Goal: Complete application form: Complete application form

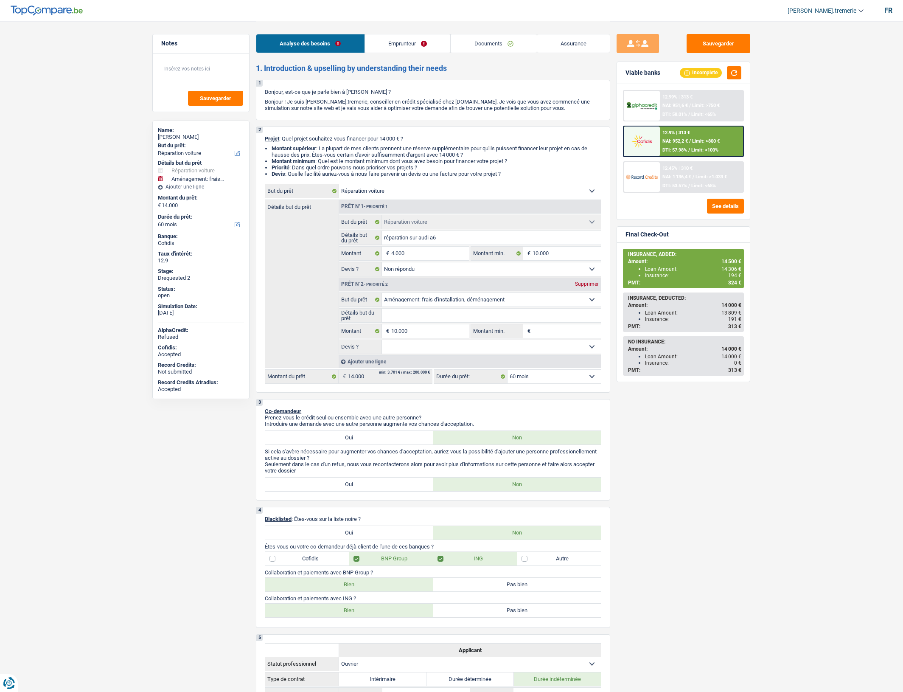
select select "carRepair"
select select "movingOrInstallation"
select select "60"
select select "carRepair"
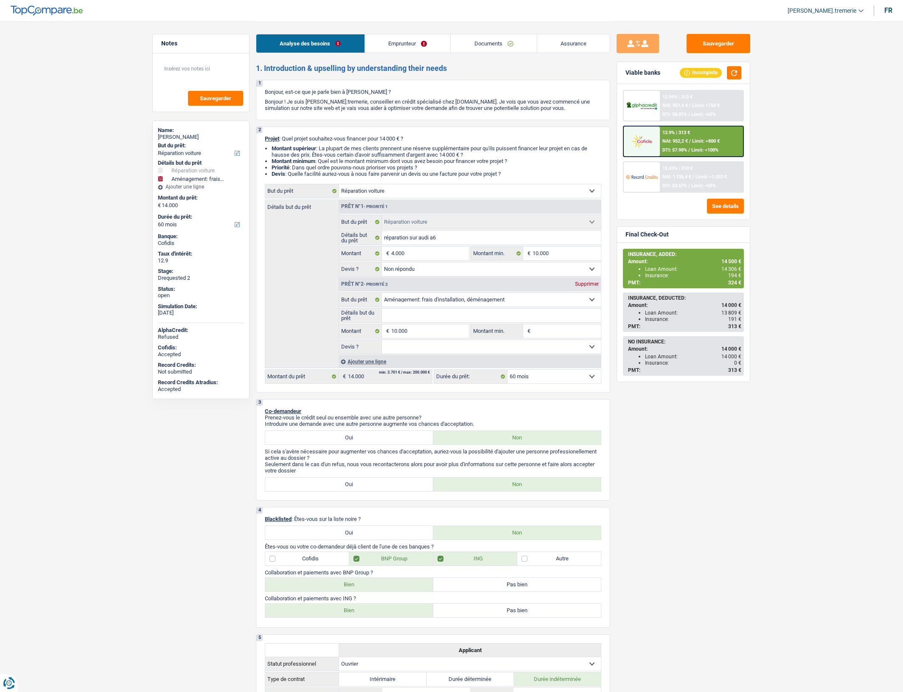
select select "carRepair"
select select "not_answered"
select select "movingOrInstallation"
select select "60"
select select "worker"
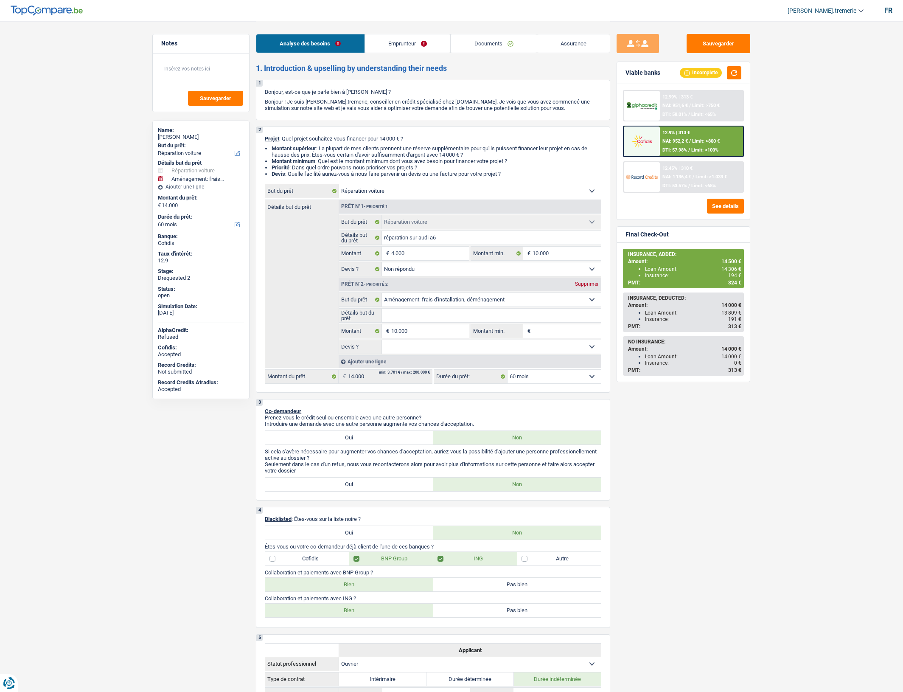
select select "netSalary"
select select "ownerWithMortgage"
select select "mortgage"
select select "300"
select select "carLoan"
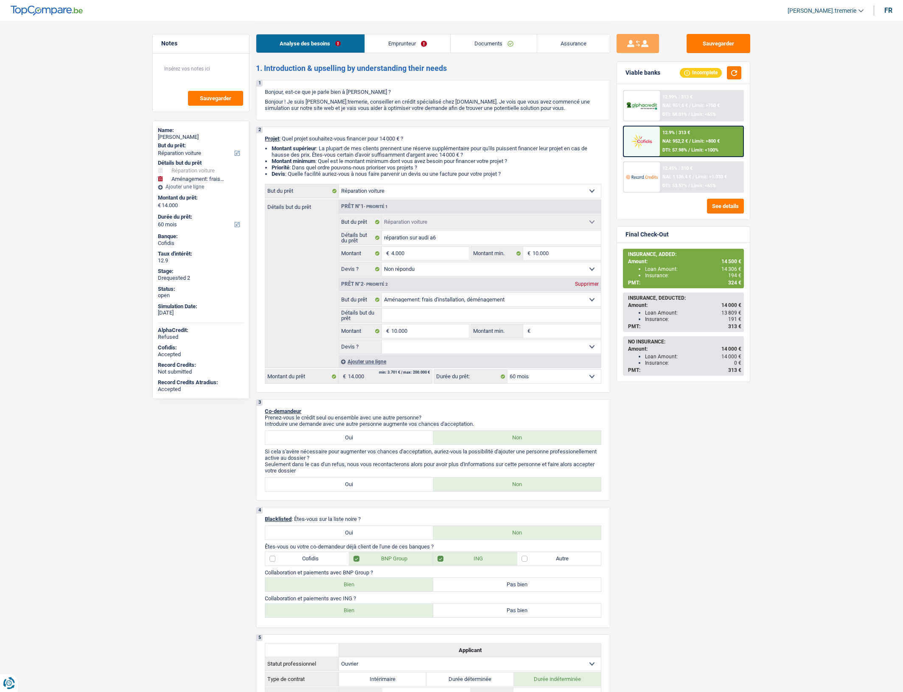
select select "60"
select select "carRepair"
select select "not_answered"
select select "movingOrInstallation"
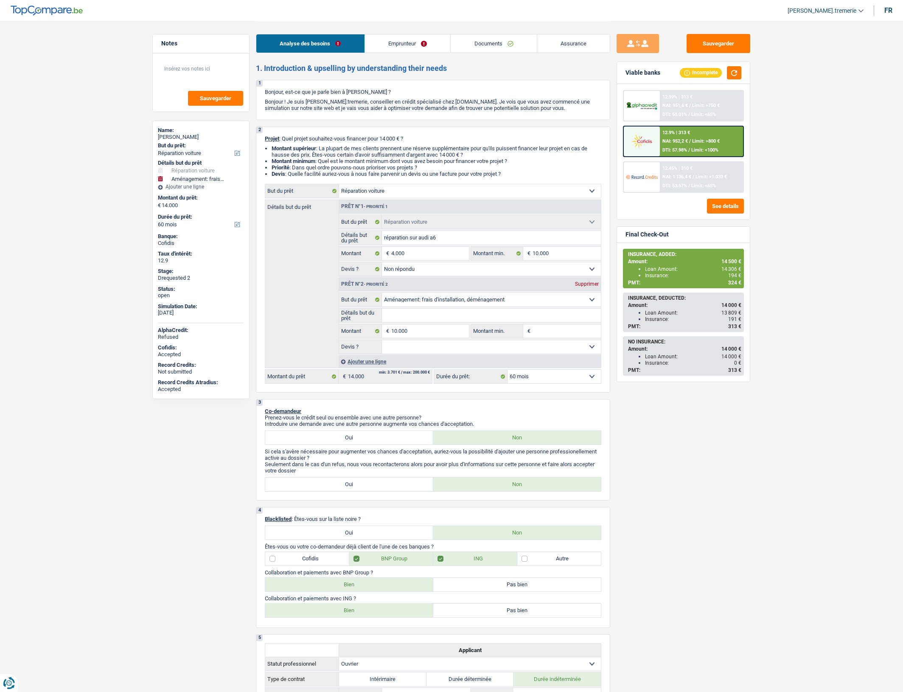
select select "60"
click at [434, 47] on link "Emprunteur" at bounding box center [408, 43] width 86 height 18
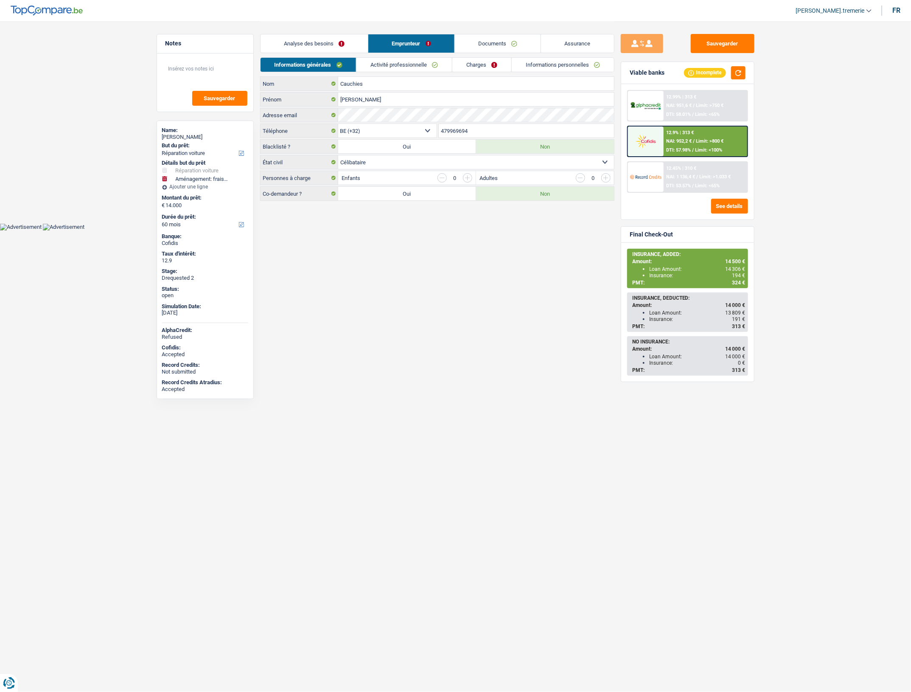
click at [571, 47] on link "Assurance" at bounding box center [577, 43] width 73 height 18
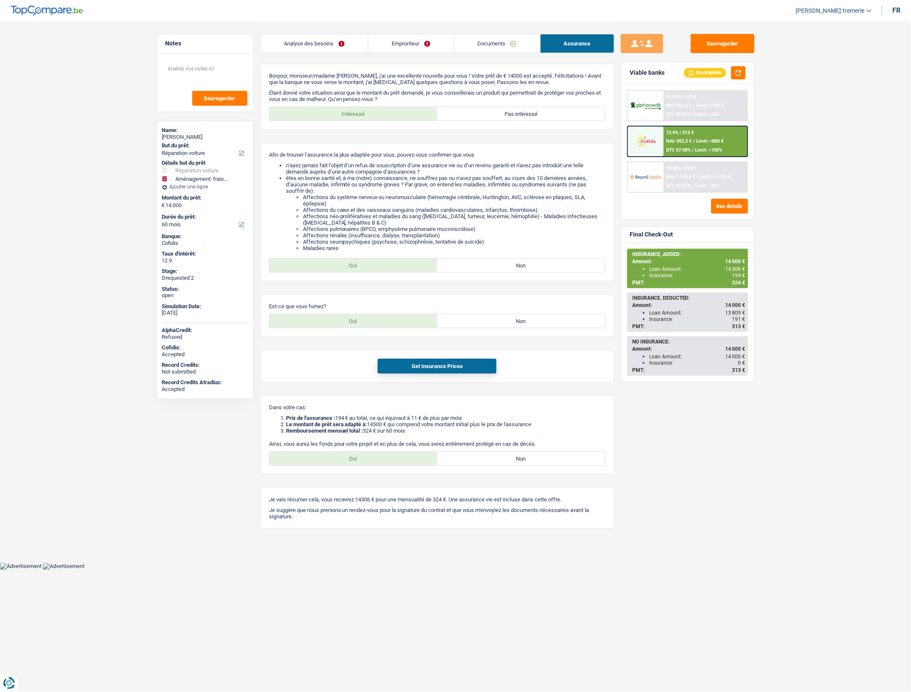
click at [423, 50] on link "Emprunteur" at bounding box center [410, 43] width 85 height 18
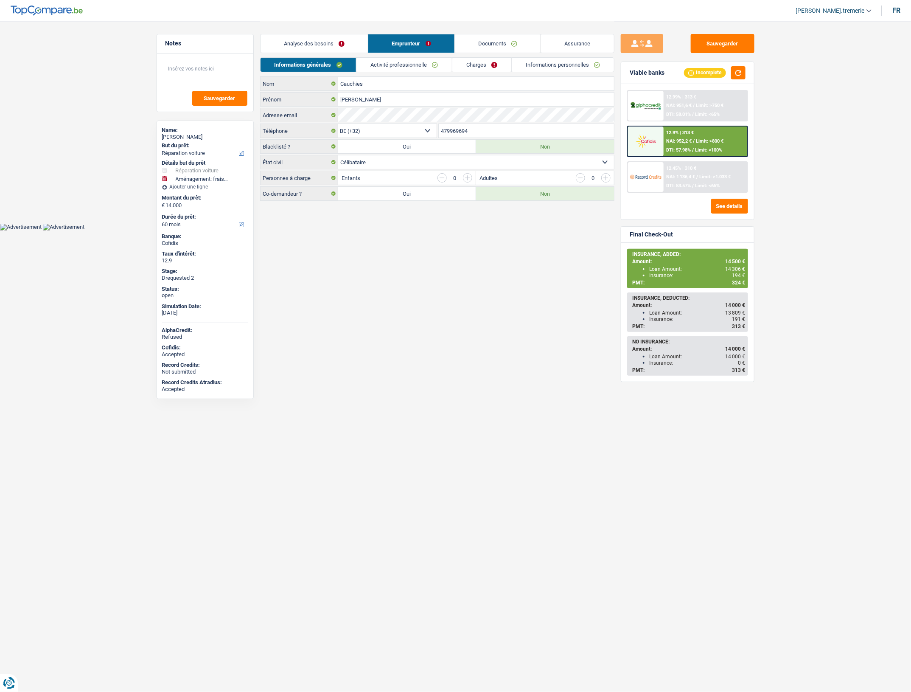
click at [567, 66] on link "Informations personnelles" at bounding box center [563, 65] width 102 height 14
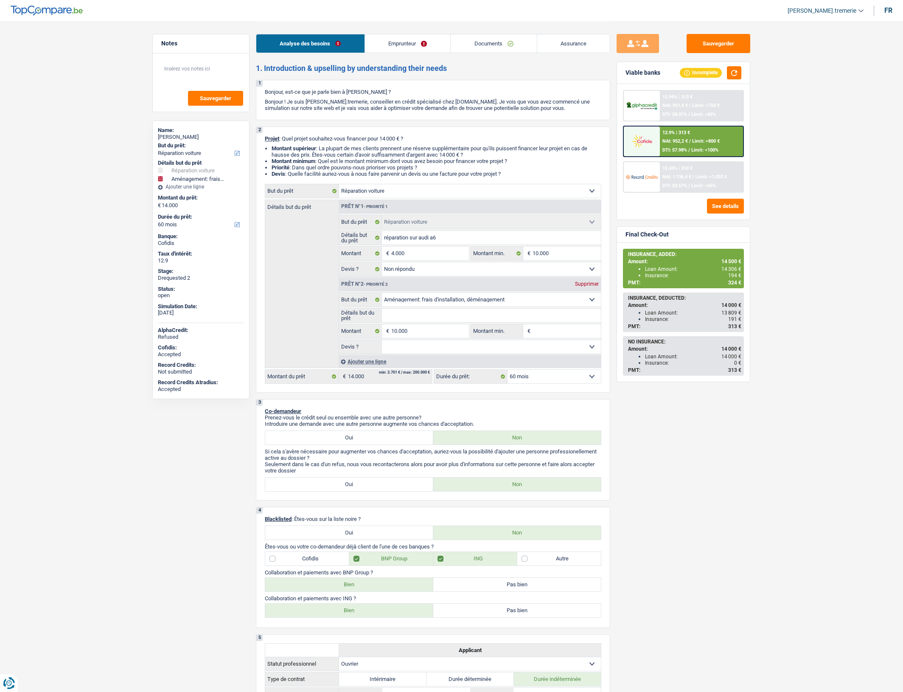
select select "carRepair"
select select "movingOrInstallation"
select select "60"
select select "carRepair"
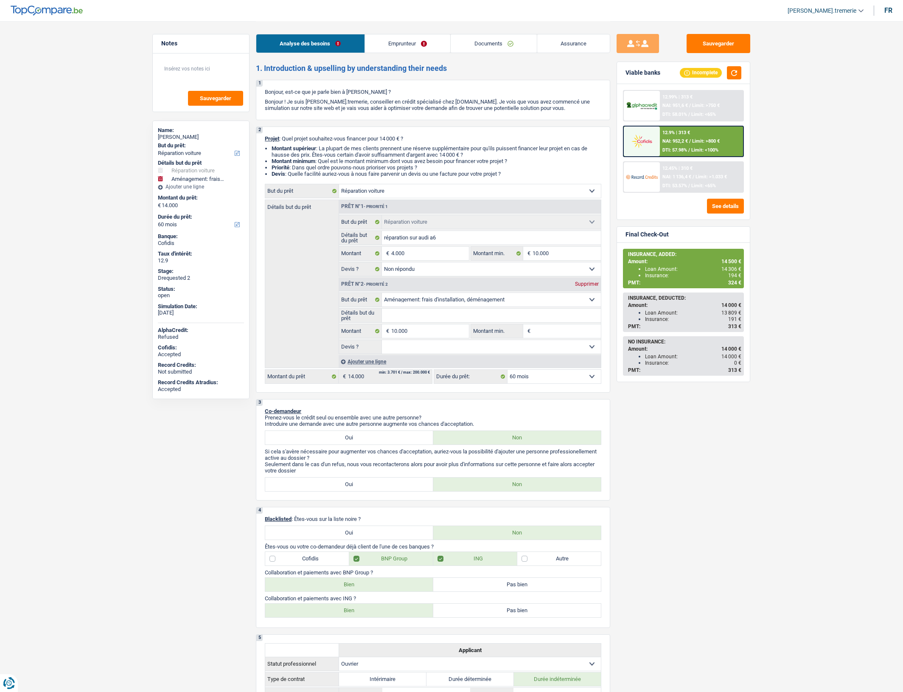
select select "carRepair"
select select "not_answered"
select select "movingOrInstallation"
select select "60"
select select "worker"
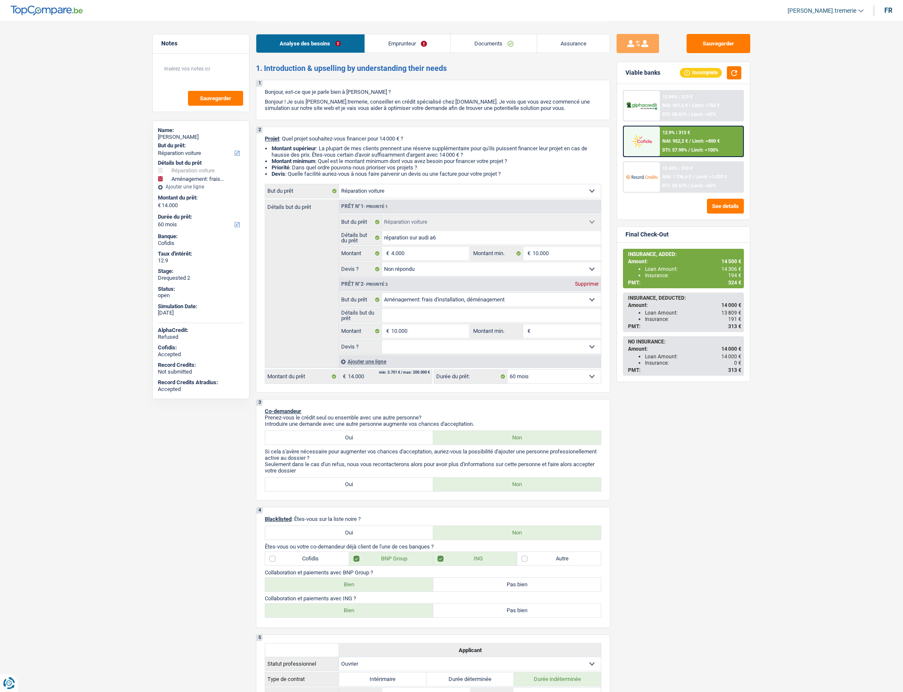
select select "netSalary"
select select "ownerWithMortgage"
select select "mortgage"
select select "300"
select select "carLoan"
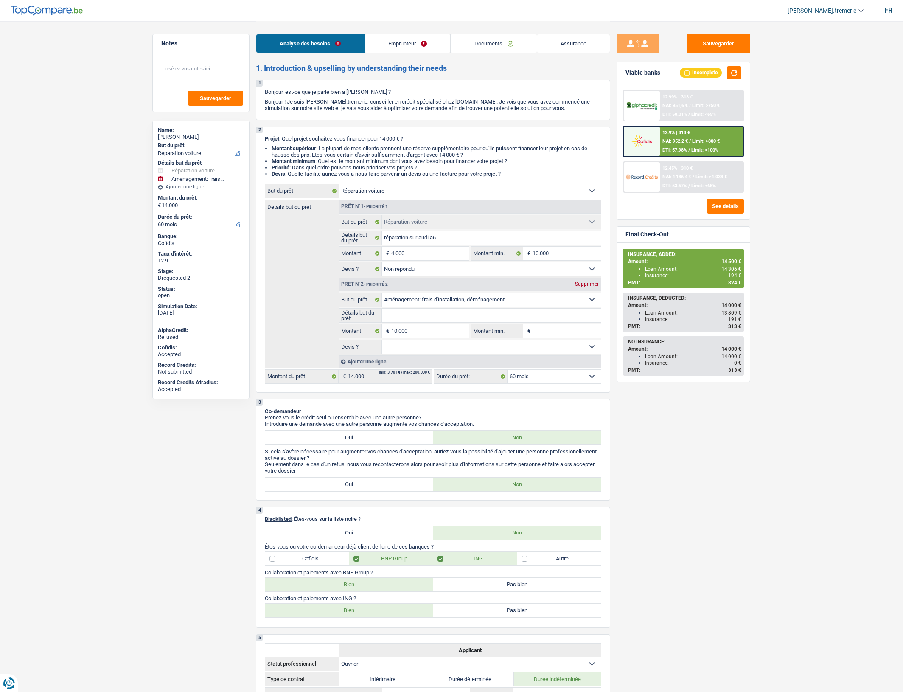
select select "60"
select select "carRepair"
select select "not_answered"
select select "movingOrInstallation"
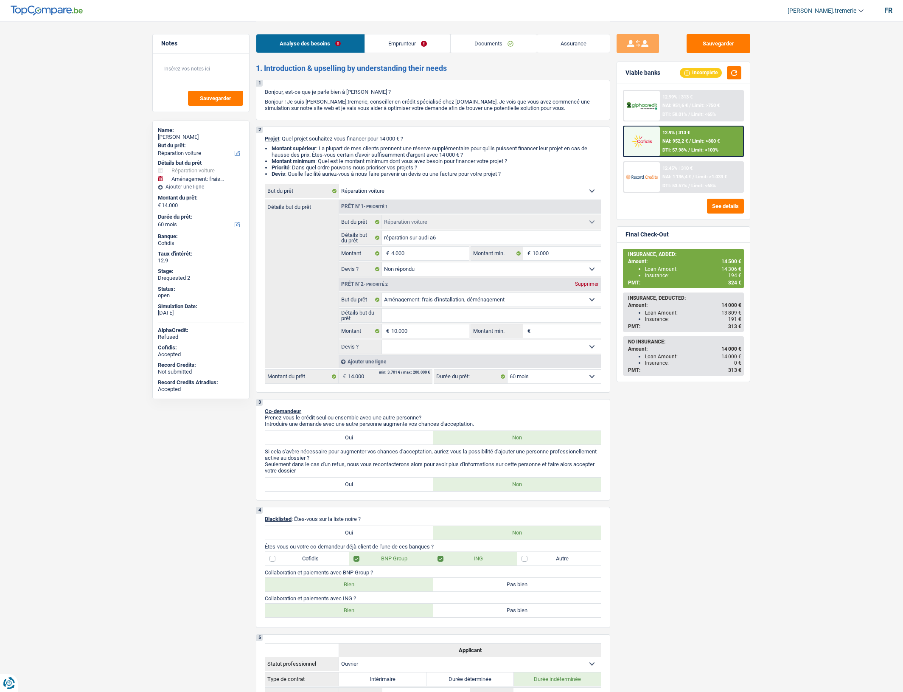
select select "60"
click at [367, 368] on div "Ajouter une ligne" at bounding box center [470, 361] width 262 height 12
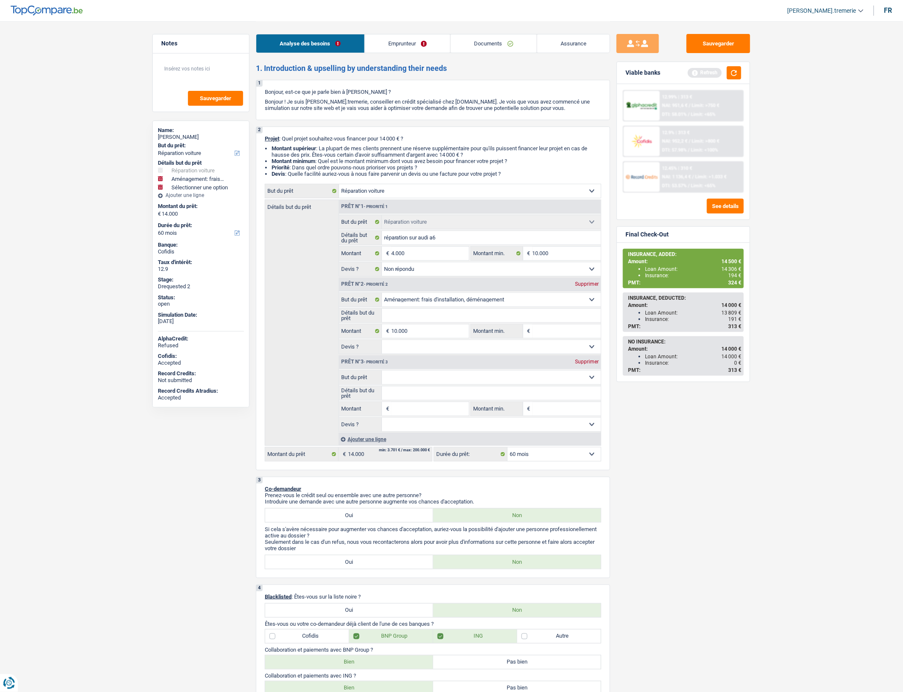
click at [413, 380] on select "Confort maison: meubles, textile, peinture, électroménager, outillage non-profe…" at bounding box center [491, 378] width 219 height 14
select select "insurance"
click at [382, 377] on select "Confort maison: meubles, textile, peinture, électroménager, outillage non-profe…" at bounding box center [491, 378] width 219 height 14
select select "insurance"
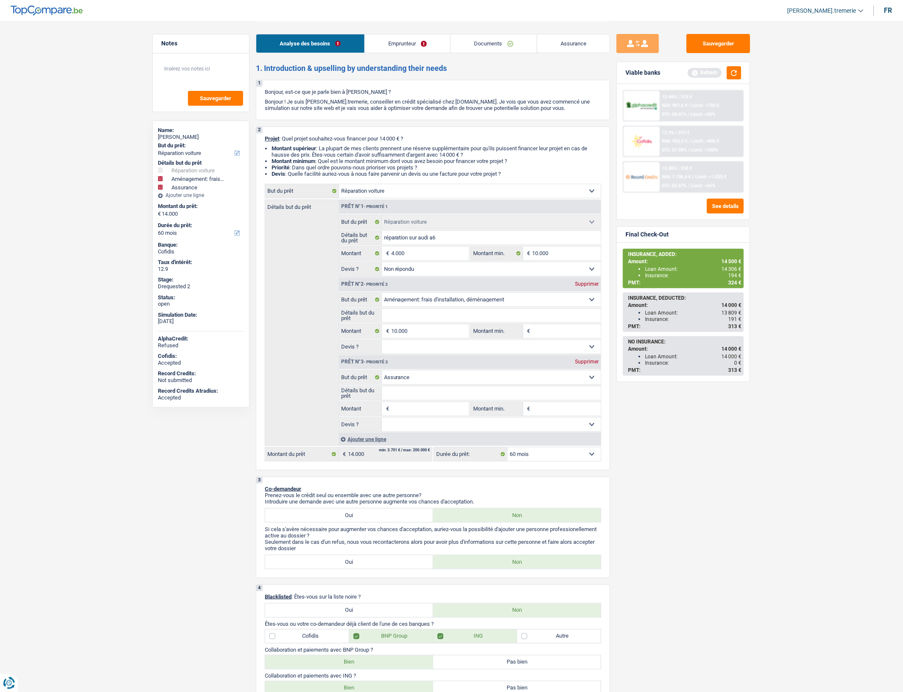
click at [415, 415] on input "Montant" at bounding box center [430, 409] width 78 height 14
type input "5"
type input "50"
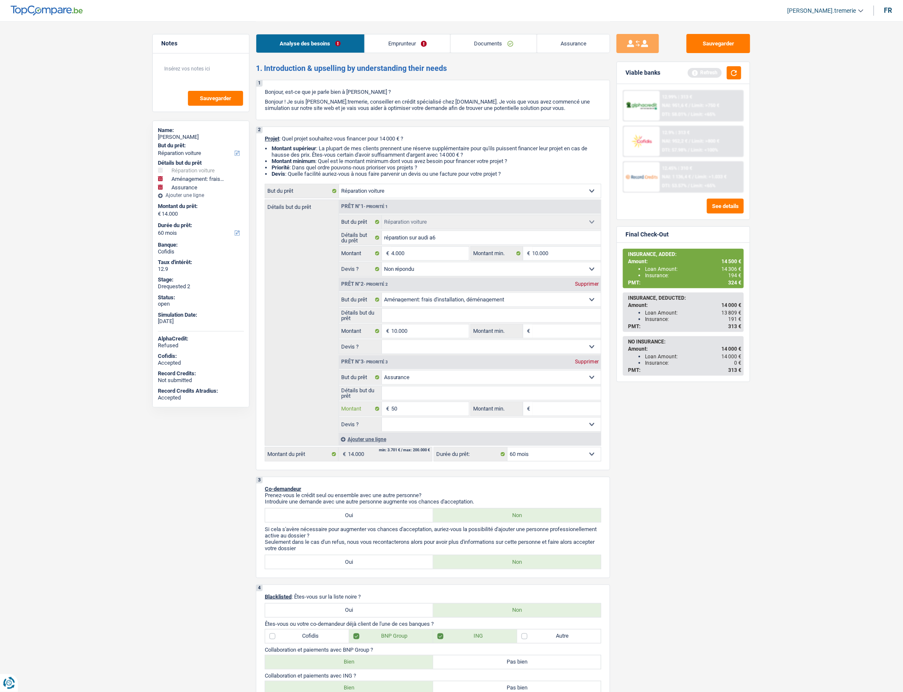
type input "500"
type input "14.500"
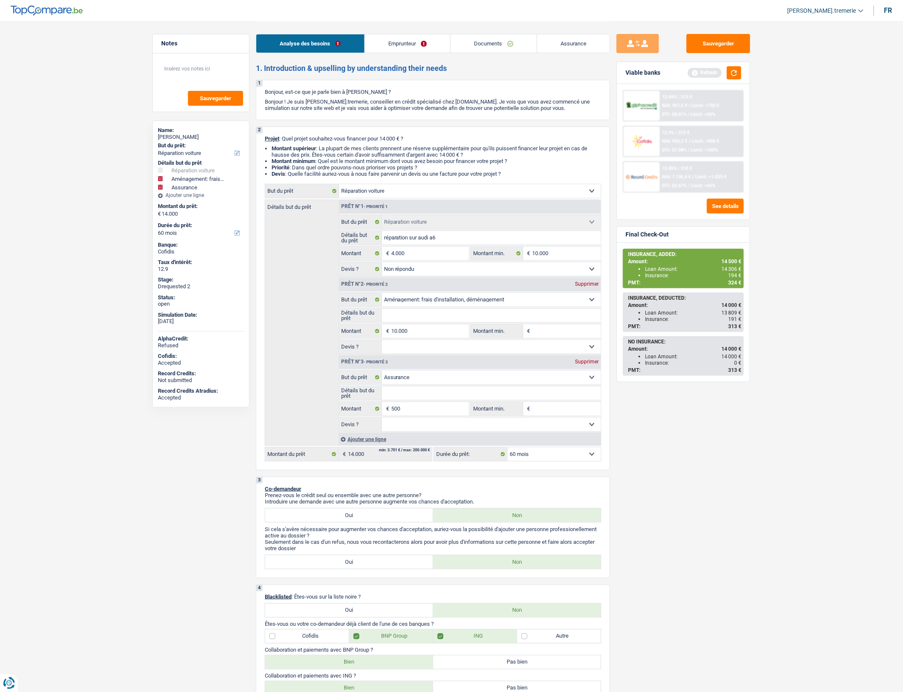
type input "14.500"
click at [651, 460] on div "Sauvegarder Viable banks Refresh 12.99% | 313 € NAI: 951,6 € / Limit: >750 € DT…" at bounding box center [683, 356] width 146 height 644
click at [701, 134] on div "12.9% | 324 € NAI: 941 € / Limit: >800 € DTI: 58.47% / Limit: <100%" at bounding box center [702, 141] width 84 height 30
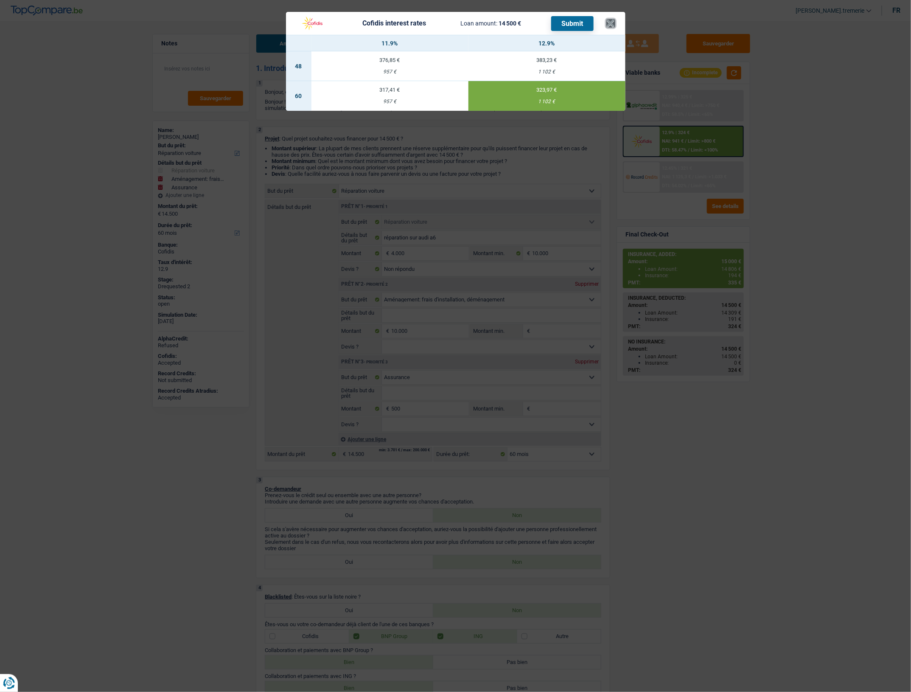
click at [609, 22] on button "×" at bounding box center [610, 23] width 9 height 8
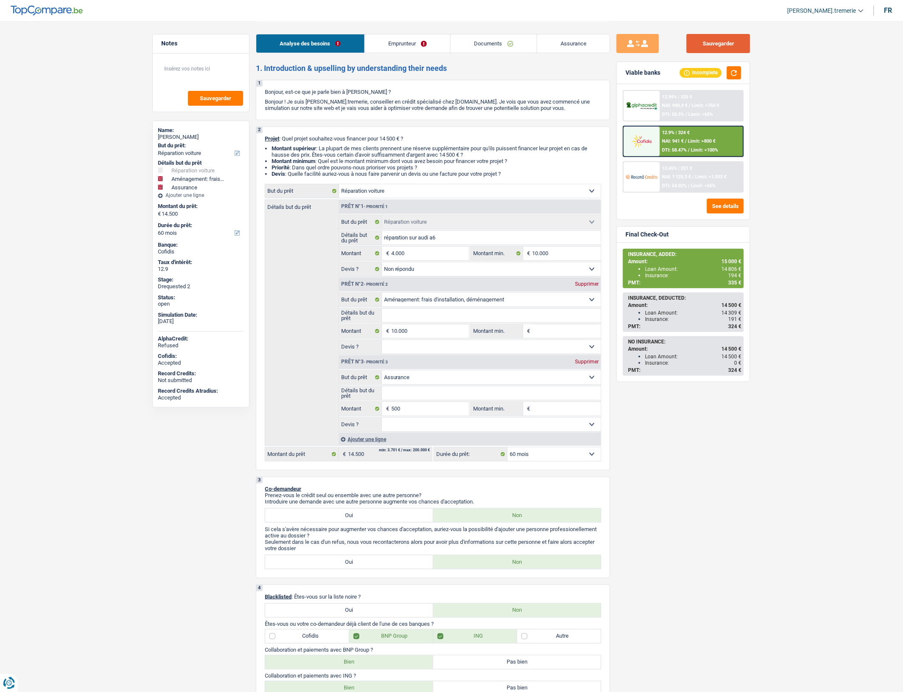
click at [726, 45] on button "Sauvegarder" at bounding box center [719, 43] width 64 height 19
select select "carRepair"
select select "movingOrInstallation"
select select "insurance"
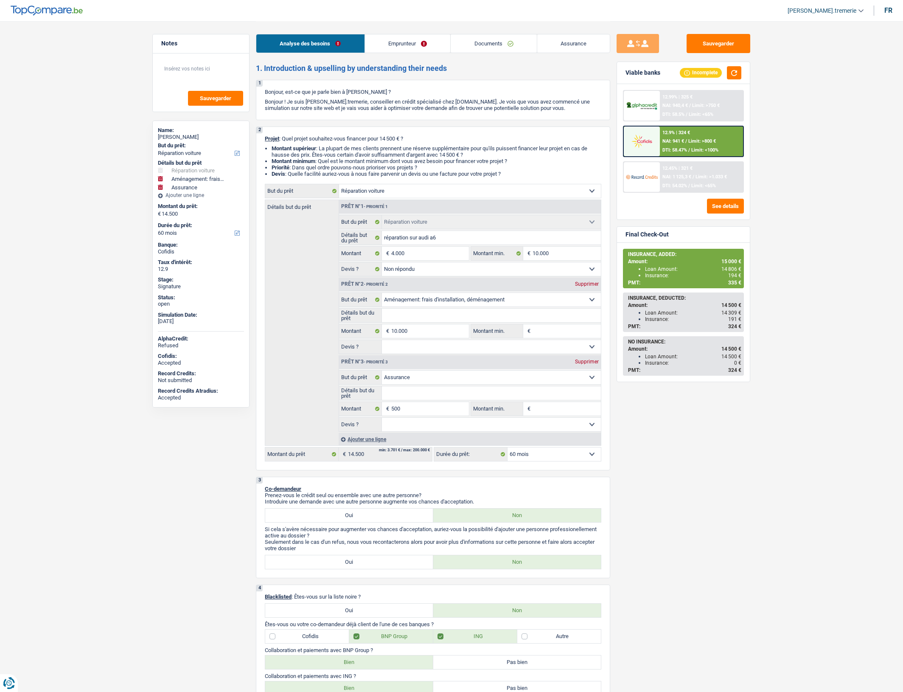
select select "60"
select select "carRepair"
select select "not_answered"
select select "movingOrInstallation"
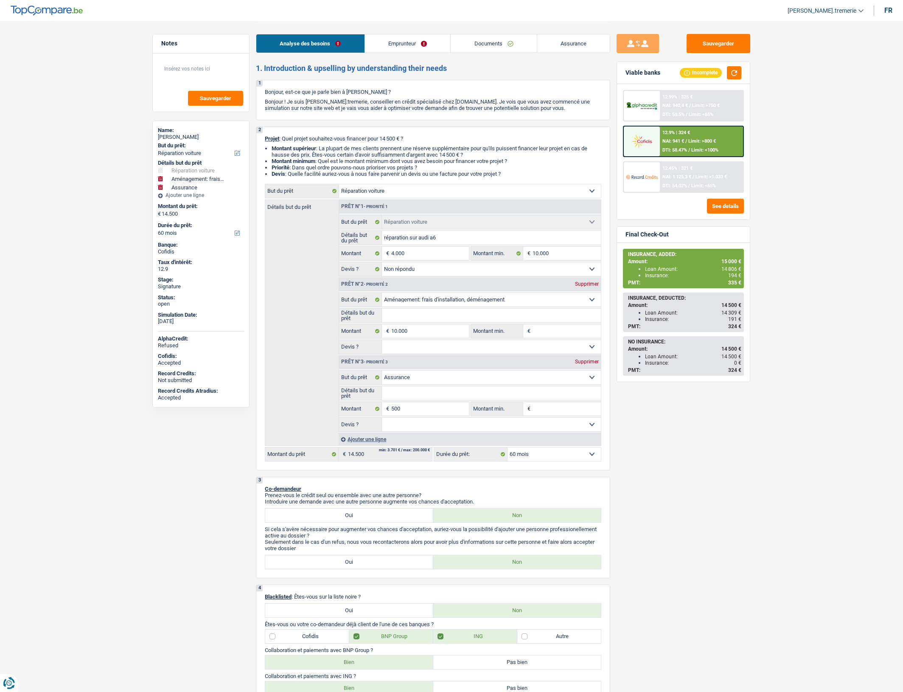
select select "insurance"
select select "60"
select select "worker"
select select "netSalary"
select select "ownerWithMortgage"
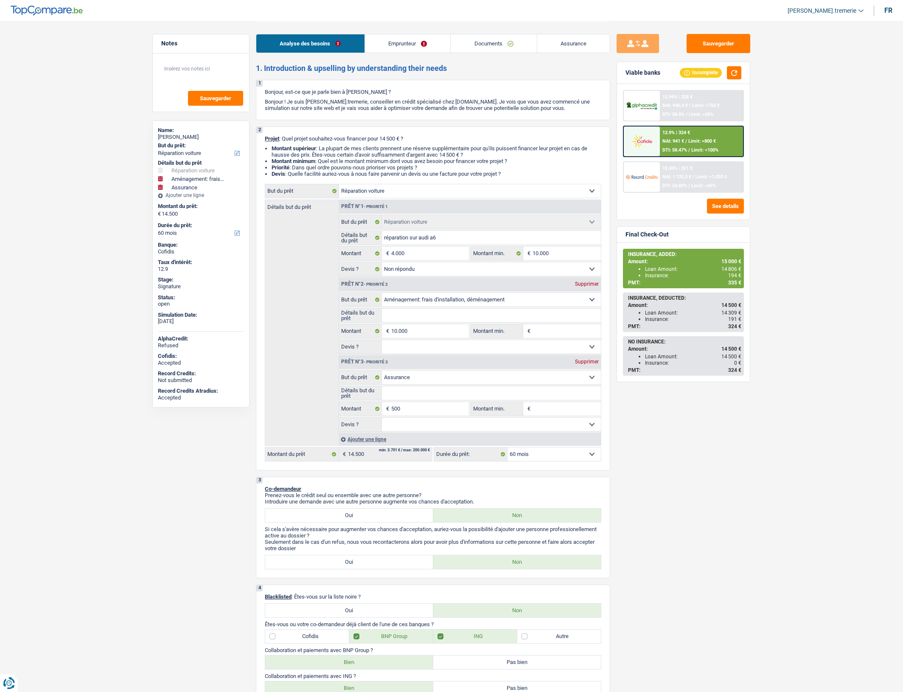
select select "mortgage"
select select "300"
select select "carLoan"
select select "60"
select select "carRepair"
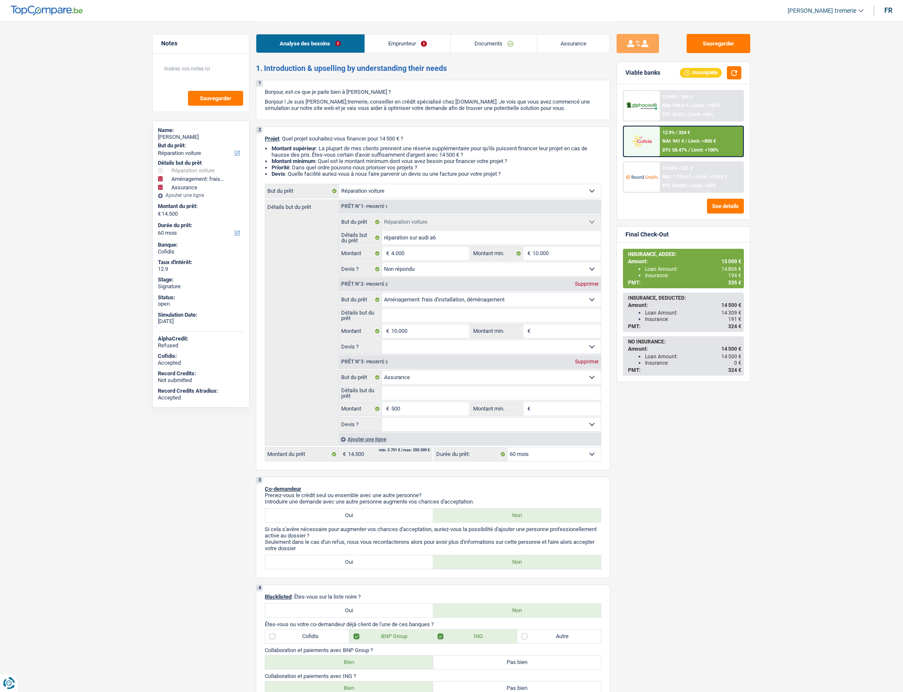
select select "carRepair"
select select "not_answered"
select select "movingOrInstallation"
select select "insurance"
select select "60"
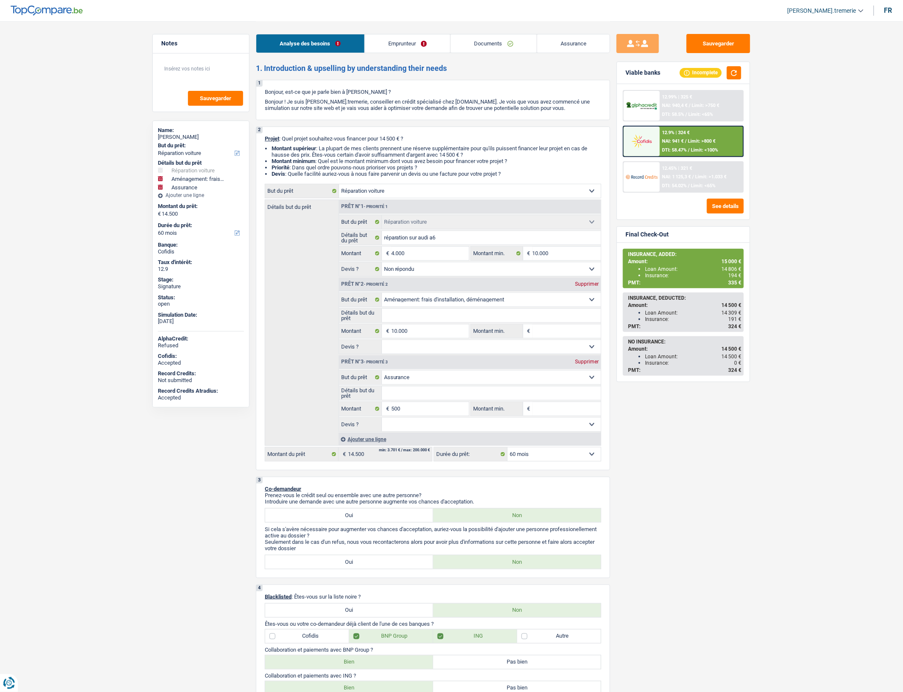
click at [513, 45] on link "Documents" at bounding box center [494, 43] width 86 height 18
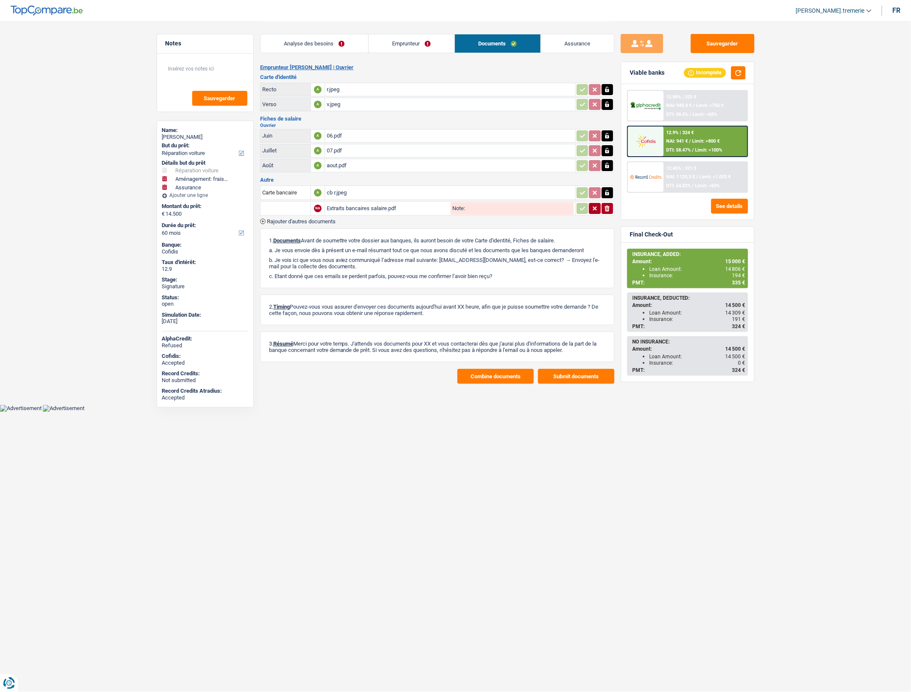
click at [370, 168] on div "aout.pdf" at bounding box center [450, 165] width 247 height 13
